Goal: Navigation & Orientation: Understand site structure

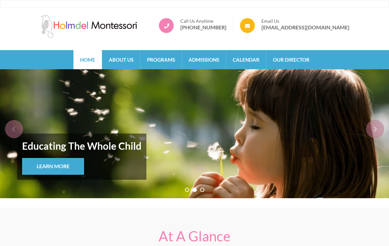
click at [123, 60] on link "About Us" at bounding box center [121, 59] width 38 height 19
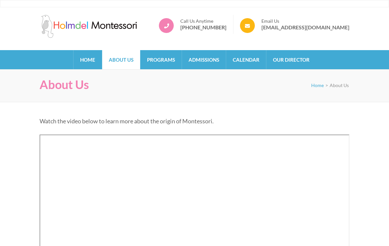
click at [158, 59] on link "Programs" at bounding box center [161, 59] width 41 height 19
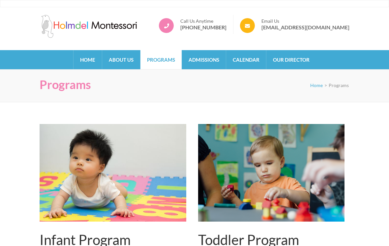
click at [205, 61] on link "Admissions" at bounding box center [204, 59] width 44 height 19
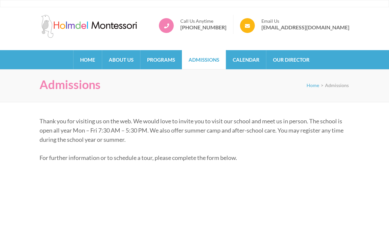
click at [244, 60] on link "Calendar" at bounding box center [246, 59] width 40 height 19
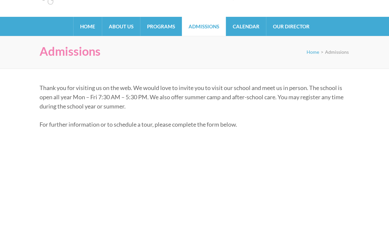
scroll to position [32, 0]
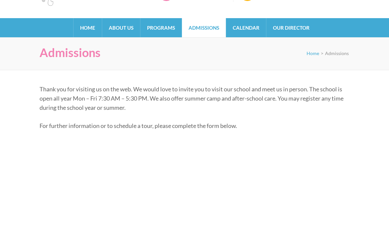
click at [295, 29] on link "Our Director" at bounding box center [292, 27] width 50 height 19
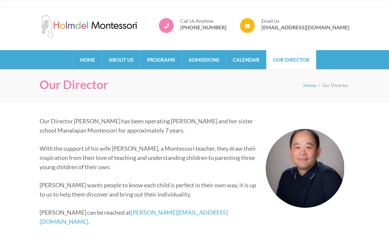
click at [88, 59] on link "Home" at bounding box center [88, 59] width 28 height 19
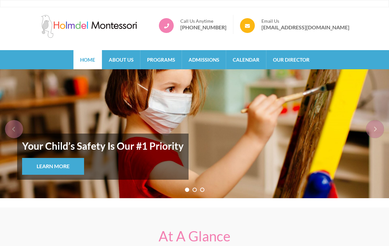
click at [126, 57] on link "About Us" at bounding box center [121, 59] width 38 height 19
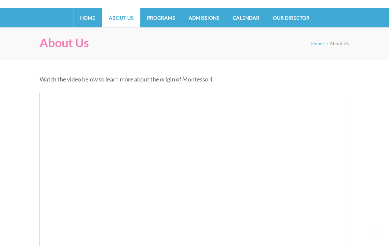
scroll to position [42, 0]
click at [166, 19] on link "Programs" at bounding box center [161, 17] width 41 height 19
